Goal: Task Accomplishment & Management: Complete application form

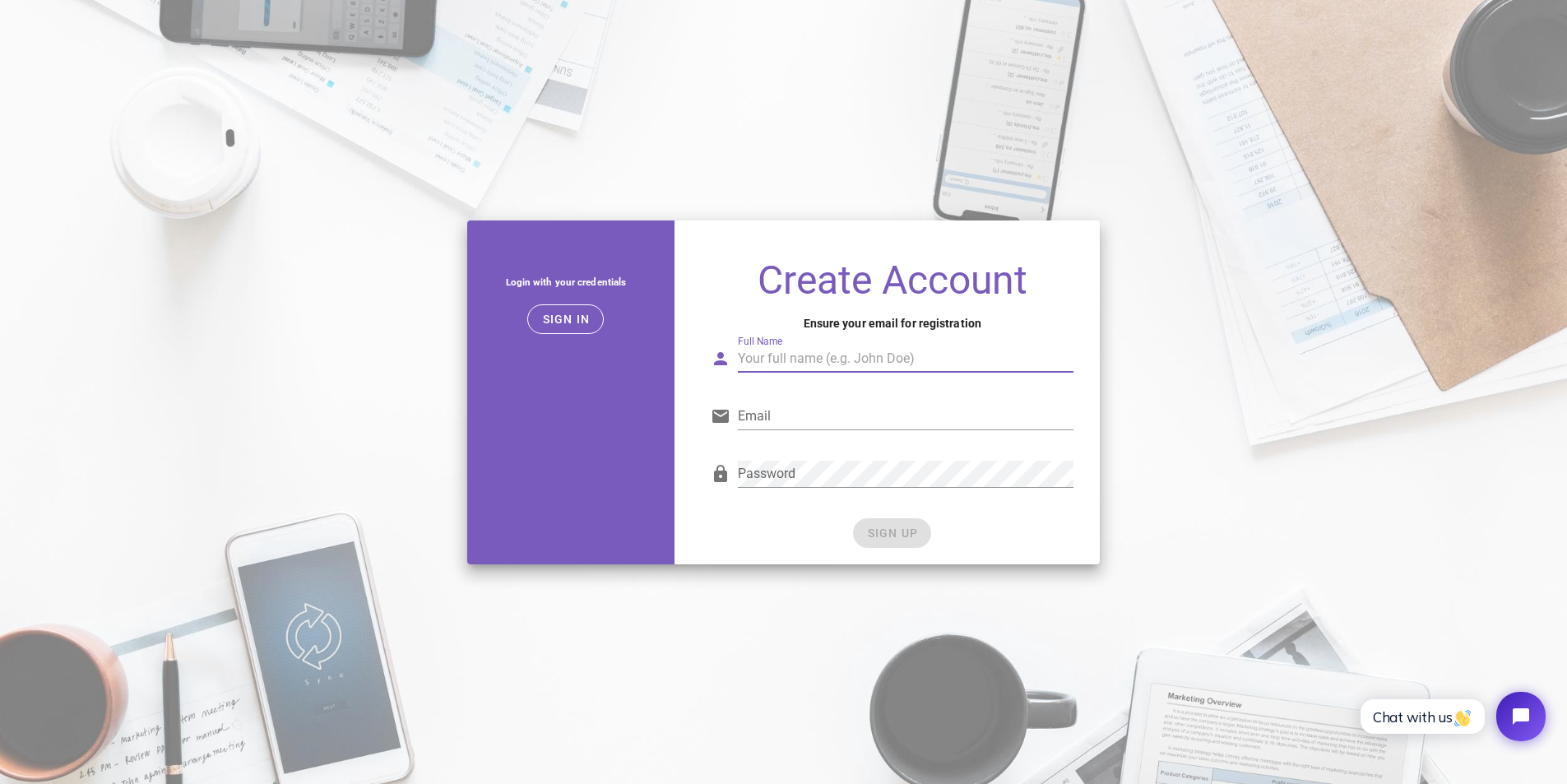
click at [790, 351] on div "Full Name" at bounding box center [906, 358] width 336 height 26
click at [764, 359] on div "Full Name" at bounding box center [906, 358] width 336 height 26
type input "sdfsdf"
click at [774, 414] on input "Email" at bounding box center [906, 416] width 336 height 26
paste input "[EMAIL_ADDRESS][DOMAIN_NAME]"
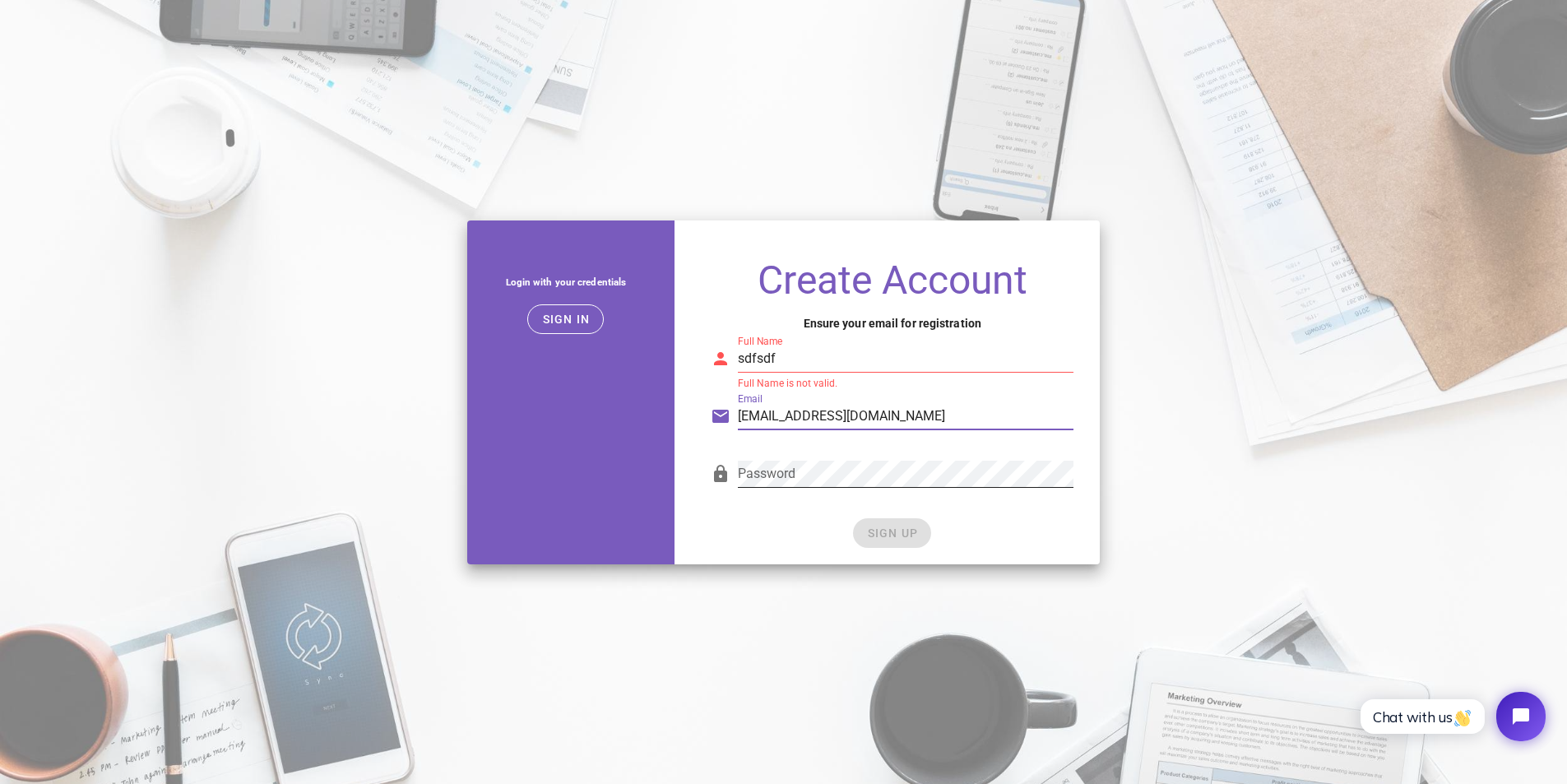
type input "[EMAIL_ADDRESS][DOMAIN_NAME]"
drag, startPoint x: 766, startPoint y: 419, endPoint x: 739, endPoint y: 421, distance: 27.1
click at [739, 421] on input "[EMAIL_ADDRESS][DOMAIN_NAME]" at bounding box center [906, 416] width 336 height 26
click at [779, 352] on input "sdfsdf" at bounding box center [906, 358] width 336 height 26
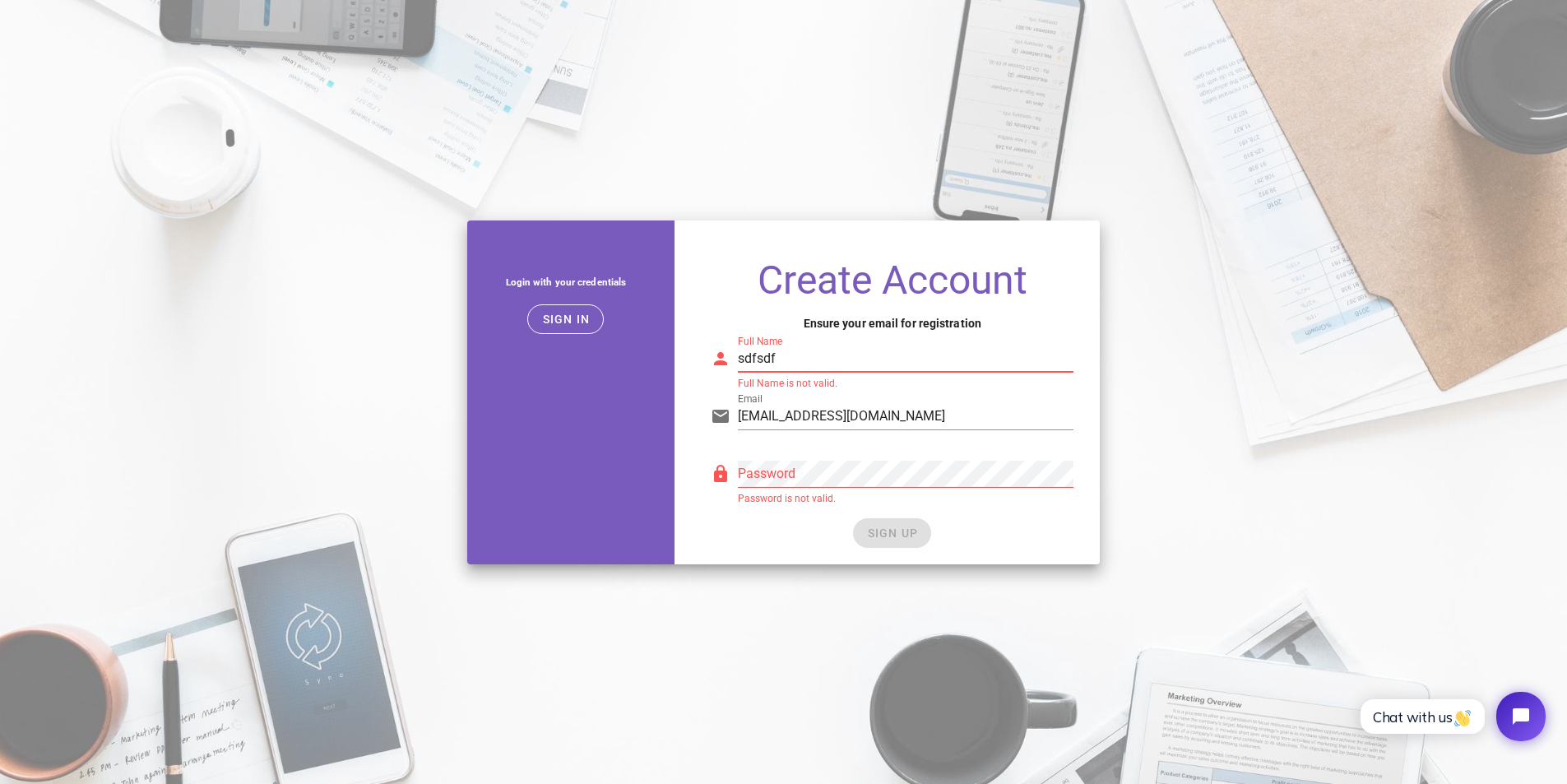
paste input "[PERSON_NAME]"
click at [849, 347] on input "[PERSON_NAME]" at bounding box center [906, 358] width 336 height 26
type input "[PERSON_NAME]"
click at [784, 460] on div "Password" at bounding box center [906, 473] width 336 height 26
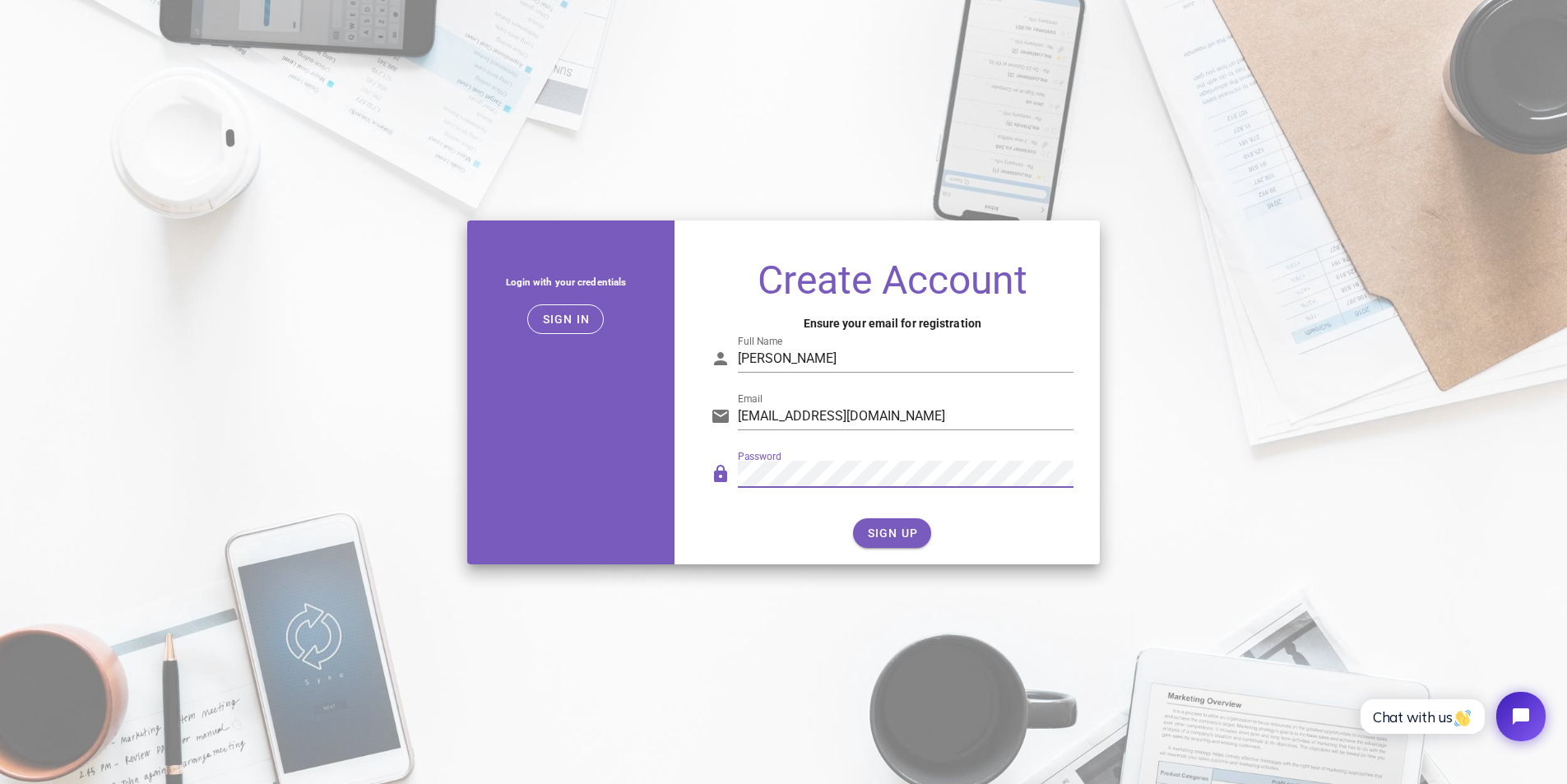
click at [1108, 422] on div "Login with your credentials Sign in Create Account Ensure your email for regist…" at bounding box center [784, 392] width 654 height 363
click at [892, 534] on span "SIGN UP" at bounding box center [891, 533] width 51 height 13
